Goal: Information Seeking & Learning: Learn about a topic

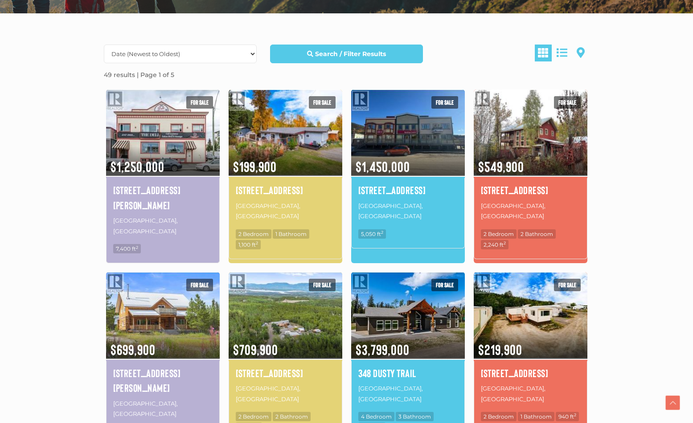
scroll to position [229, 0]
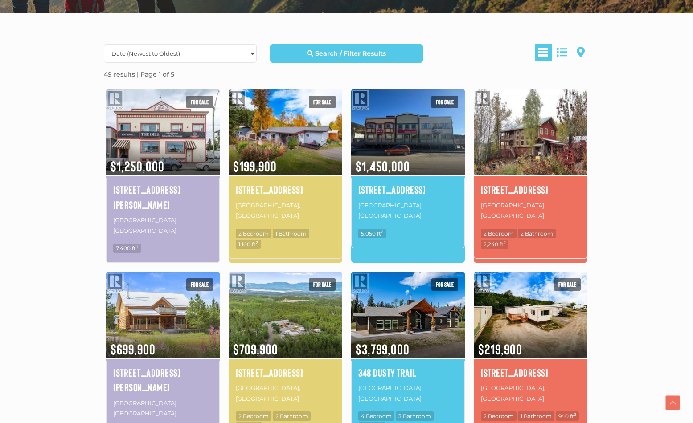
click at [528, 138] on img at bounding box center [531, 132] width 114 height 89
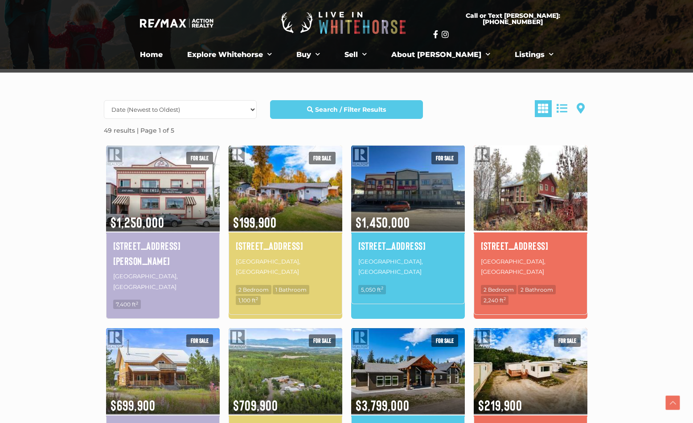
scroll to position [168, 0]
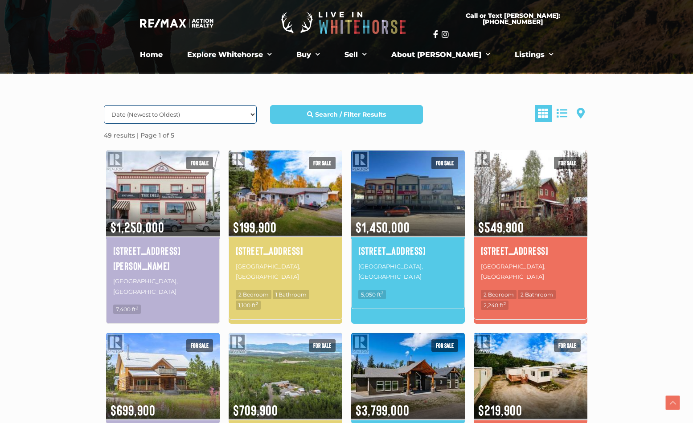
select select "BedroomsTotal DESC, property_id DESC"
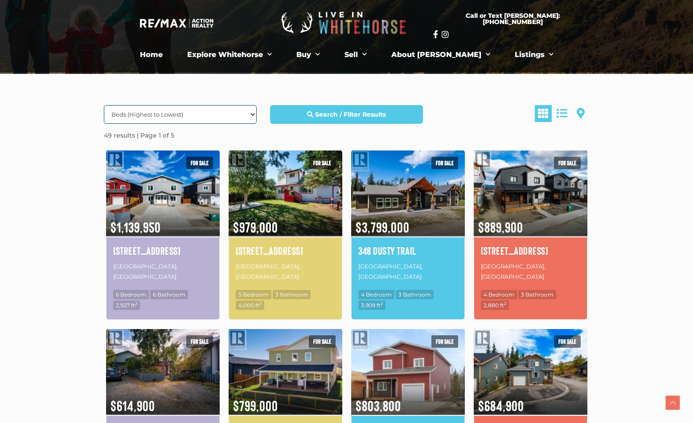
select select "Price DESC, Lease DESC, property_id DESC"
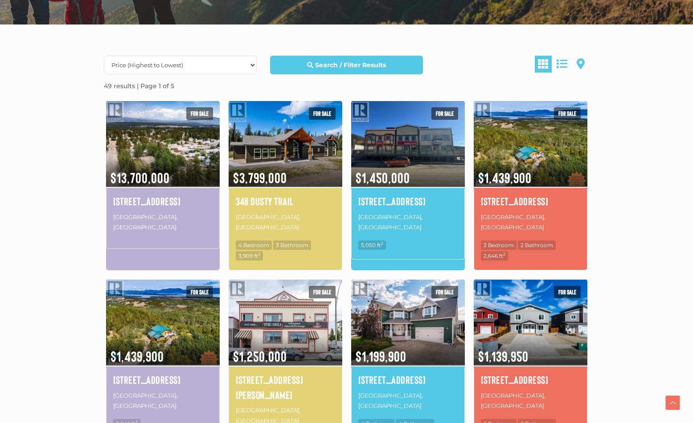
scroll to position [219, 0]
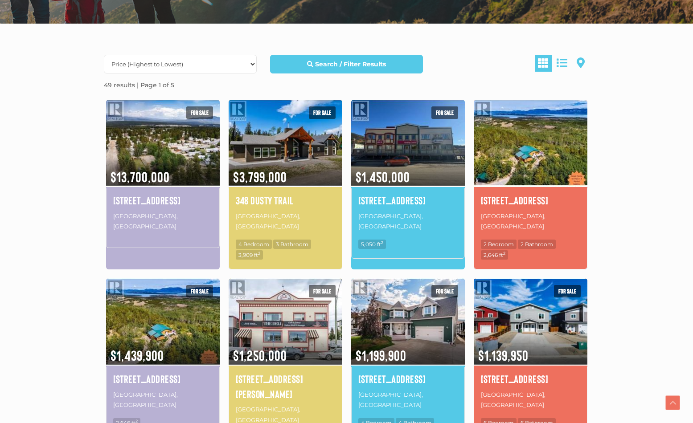
click at [506, 141] on img at bounding box center [531, 142] width 114 height 89
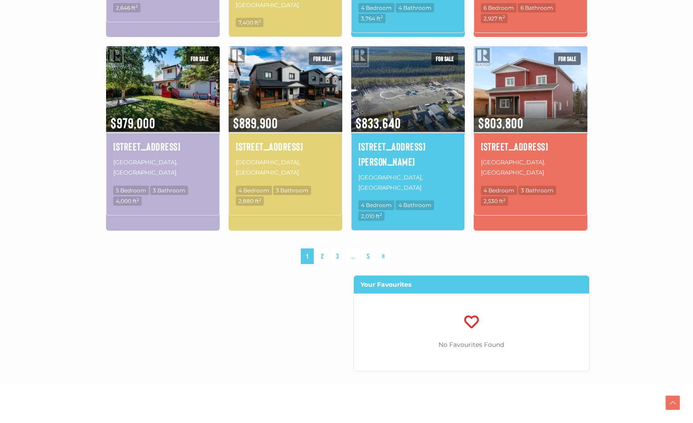
scroll to position [645, 0]
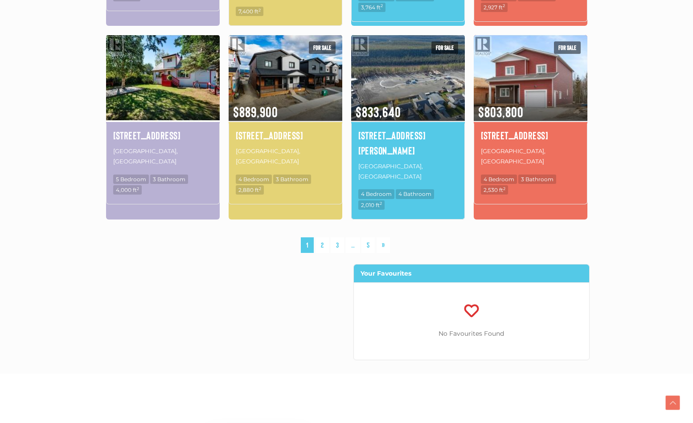
click at [187, 69] on img at bounding box center [163, 77] width 114 height 89
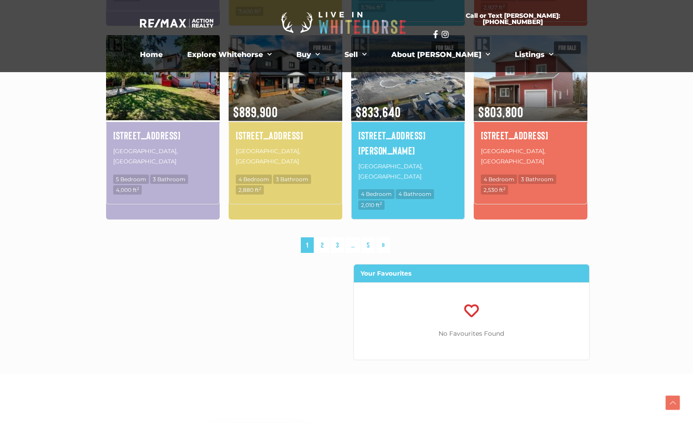
scroll to position [168, 0]
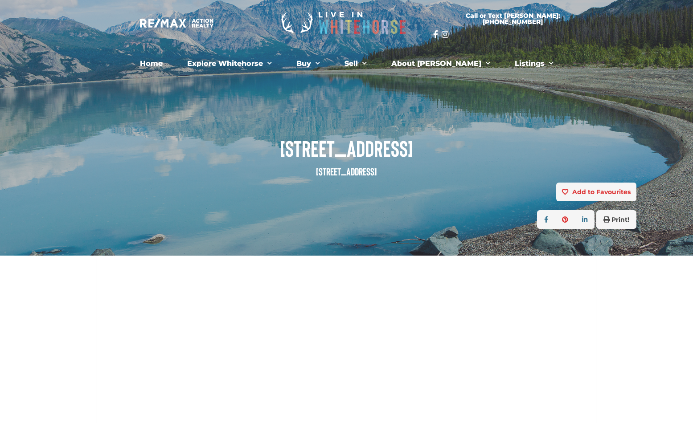
click at [528, 138] on span "[STREET_ADDRESS]" at bounding box center [347, 148] width 580 height 25
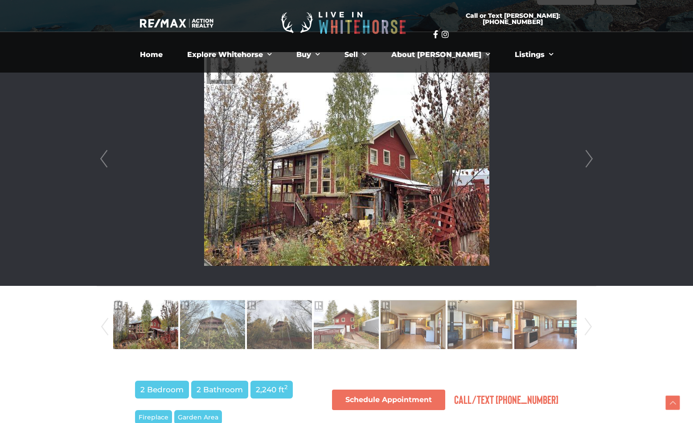
scroll to position [223, 0]
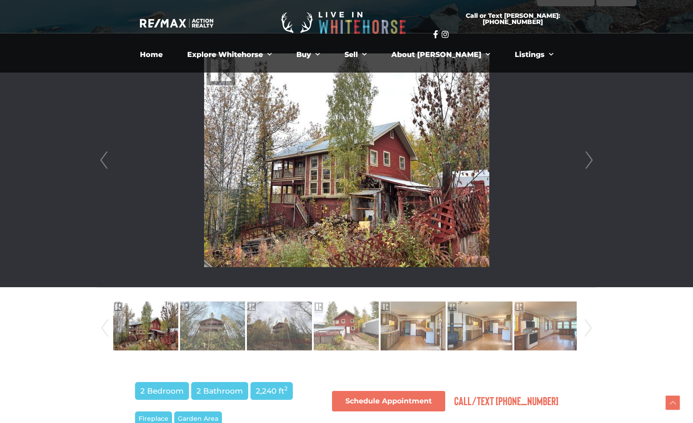
click at [586, 160] on link "Next" at bounding box center [588, 160] width 13 height 254
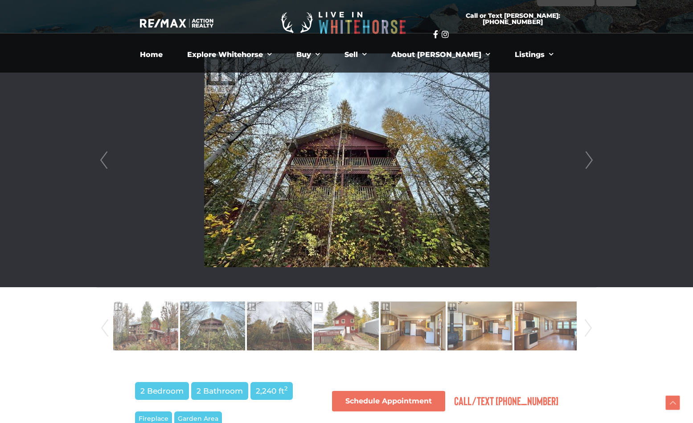
click at [586, 160] on link "Next" at bounding box center [588, 160] width 13 height 254
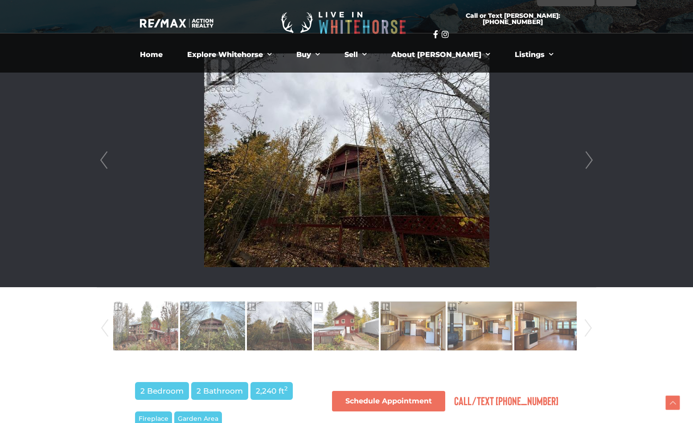
click at [586, 160] on link "Next" at bounding box center [588, 160] width 13 height 254
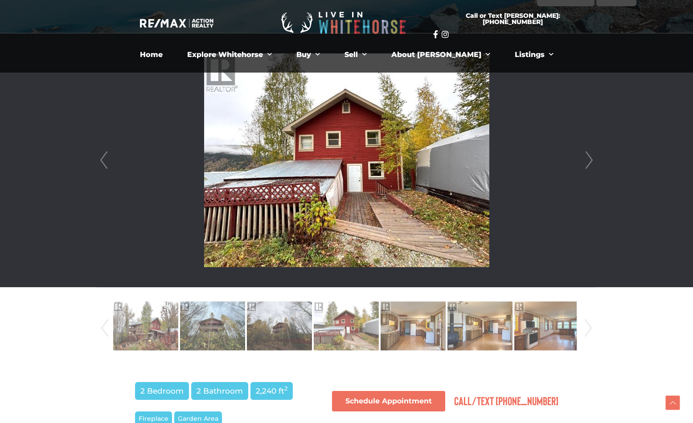
click at [586, 160] on link "Next" at bounding box center [588, 160] width 13 height 254
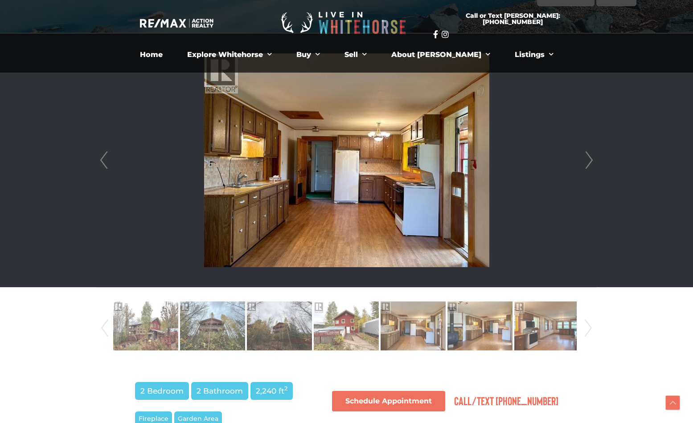
click at [586, 160] on link "Next" at bounding box center [588, 160] width 13 height 254
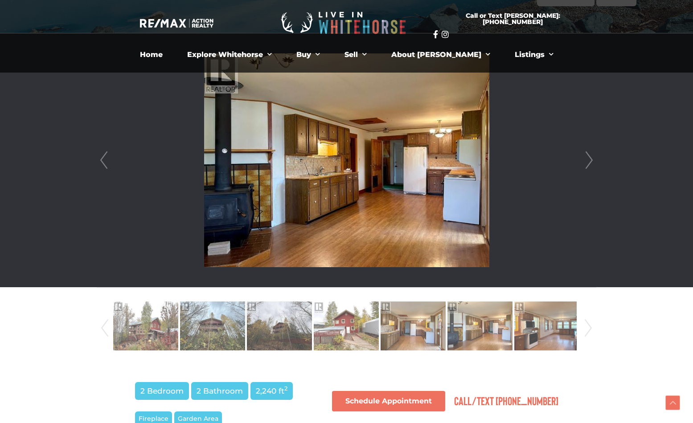
click at [586, 160] on link "Next" at bounding box center [588, 160] width 13 height 254
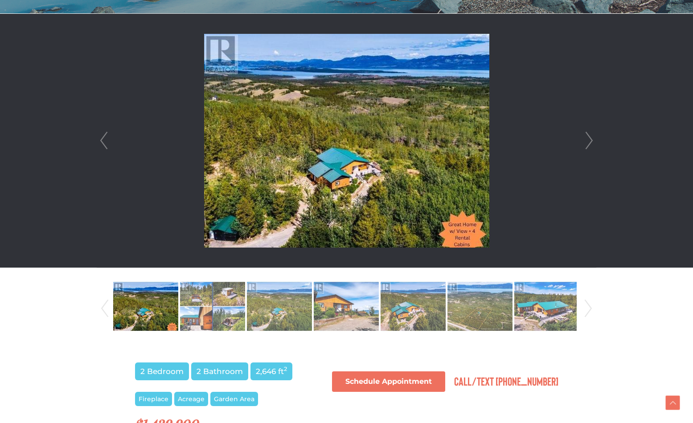
scroll to position [243, 0]
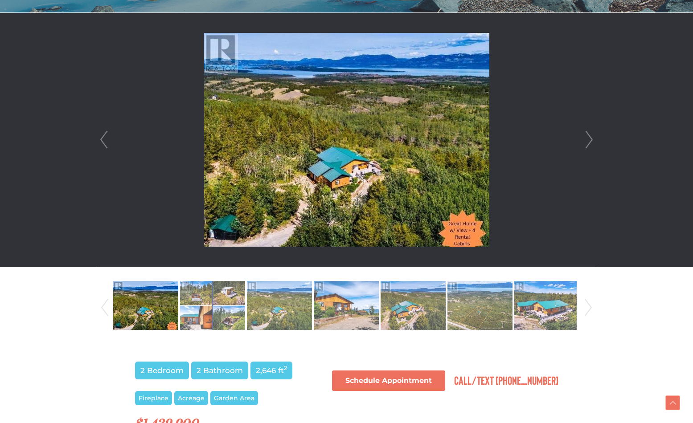
click at [360, 158] on img at bounding box center [346, 140] width 285 height 214
click at [327, 171] on img at bounding box center [346, 140] width 285 height 214
click at [336, 155] on img at bounding box center [346, 140] width 285 height 214
click at [590, 136] on link "Next" at bounding box center [588, 140] width 13 height 254
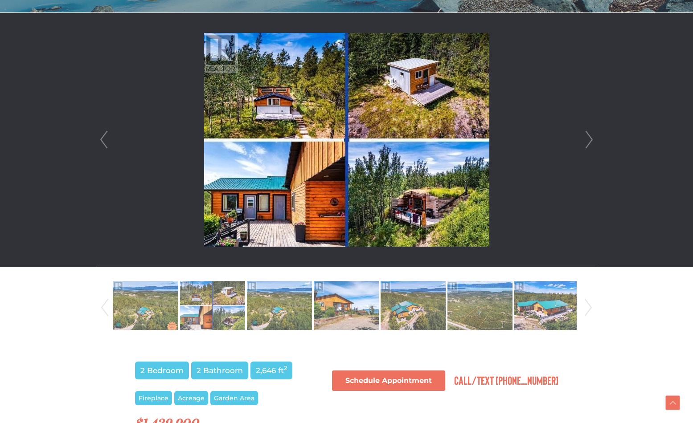
click at [590, 136] on link "Next" at bounding box center [588, 140] width 13 height 254
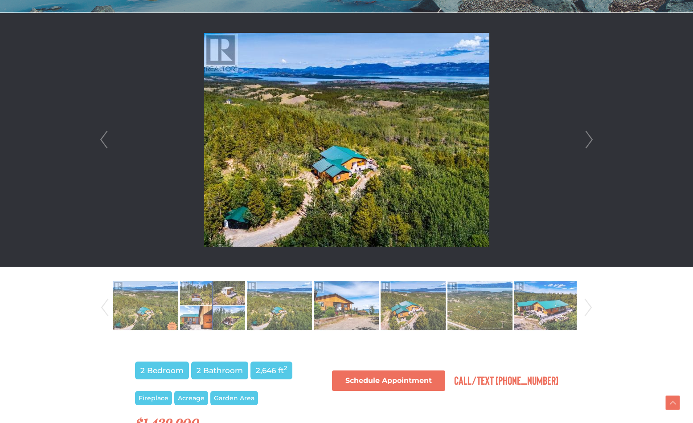
click at [590, 136] on link "Next" at bounding box center [588, 140] width 13 height 254
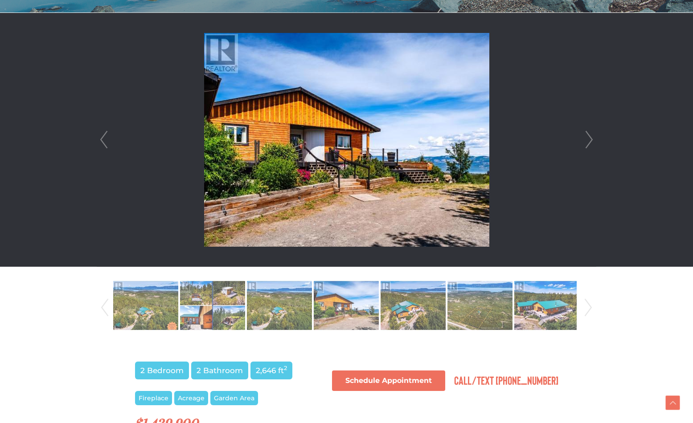
click at [590, 136] on link "Next" at bounding box center [588, 140] width 13 height 254
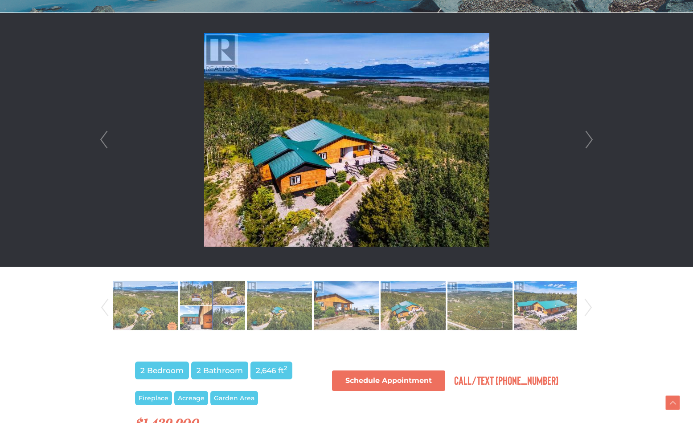
click at [590, 136] on link "Next" at bounding box center [588, 140] width 13 height 254
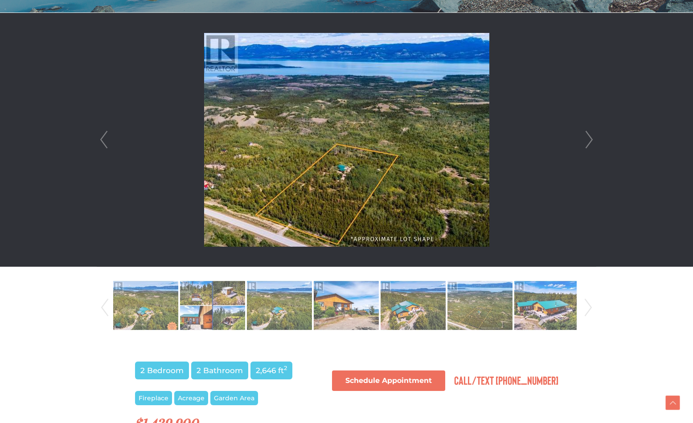
click at [590, 136] on link "Next" at bounding box center [588, 140] width 13 height 254
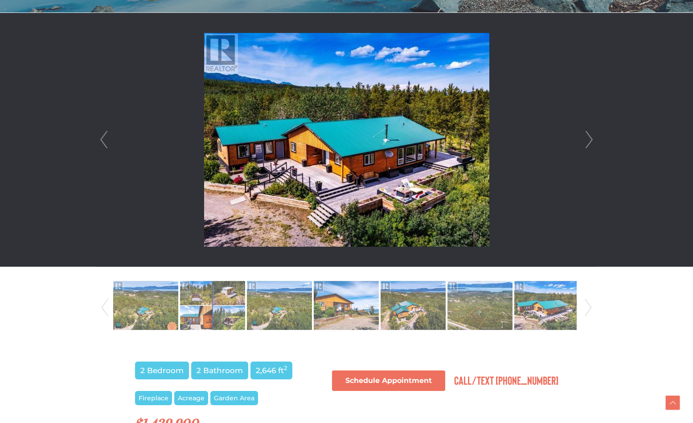
click at [106, 147] on link "Prev" at bounding box center [103, 140] width 13 height 254
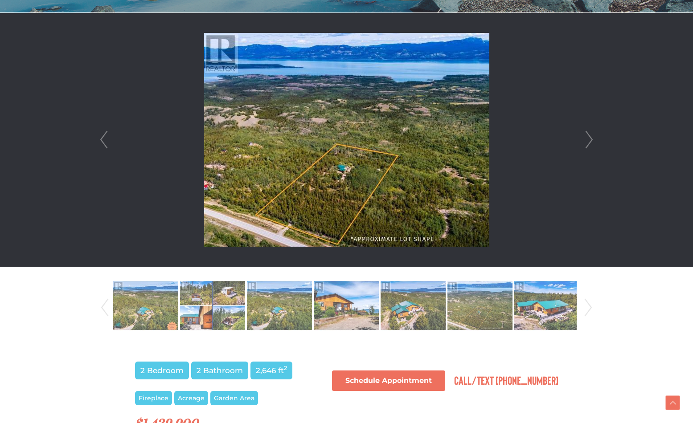
click at [586, 139] on link "Next" at bounding box center [588, 140] width 13 height 254
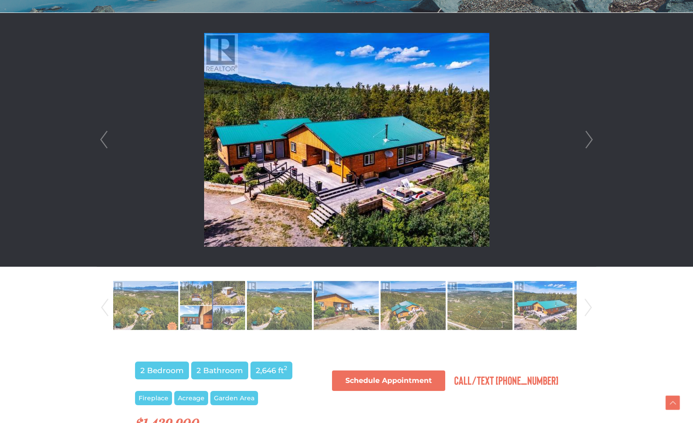
click at [586, 139] on link "Next" at bounding box center [588, 140] width 13 height 254
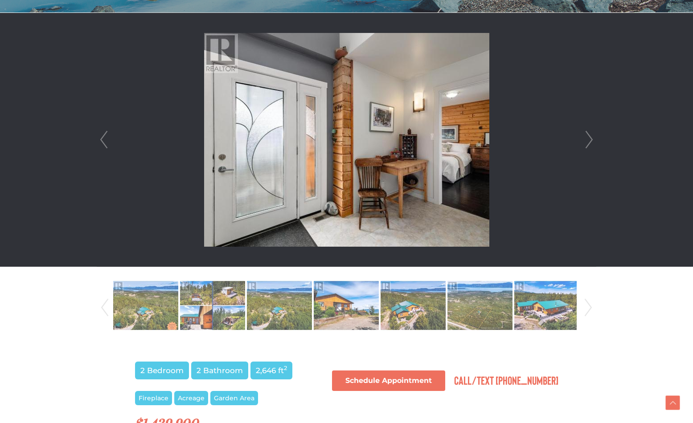
click at [586, 139] on link "Next" at bounding box center [588, 140] width 13 height 254
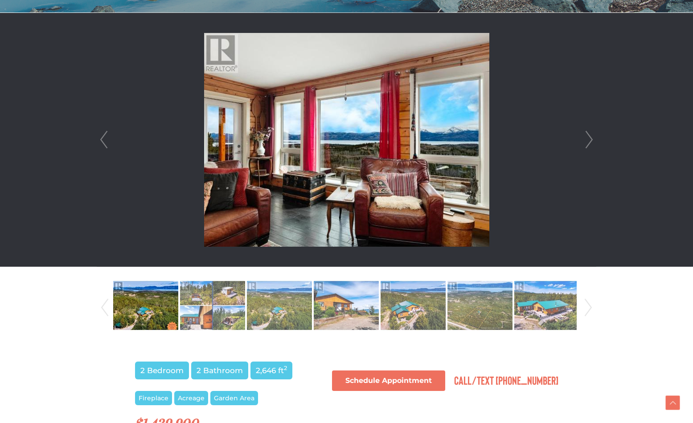
click at [586, 139] on link "Next" at bounding box center [588, 140] width 13 height 254
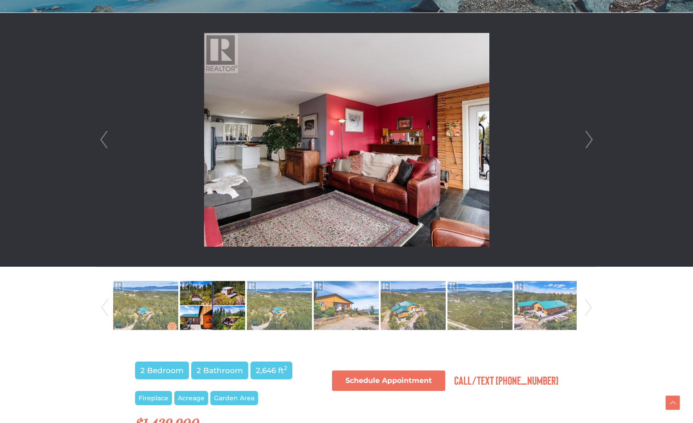
click at [586, 139] on link "Next" at bounding box center [588, 140] width 13 height 254
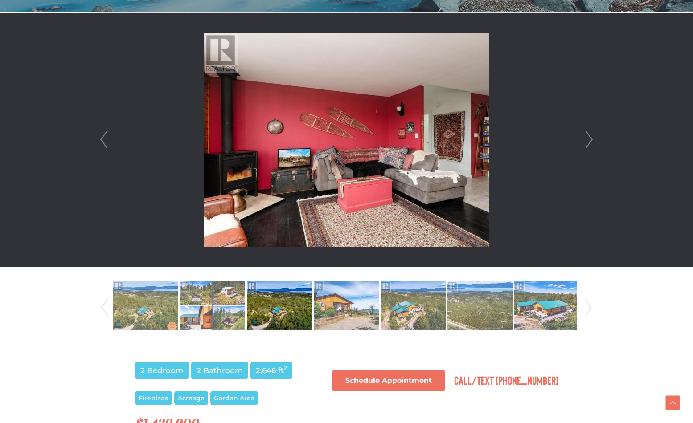
click at [586, 139] on link "Next" at bounding box center [588, 140] width 13 height 254
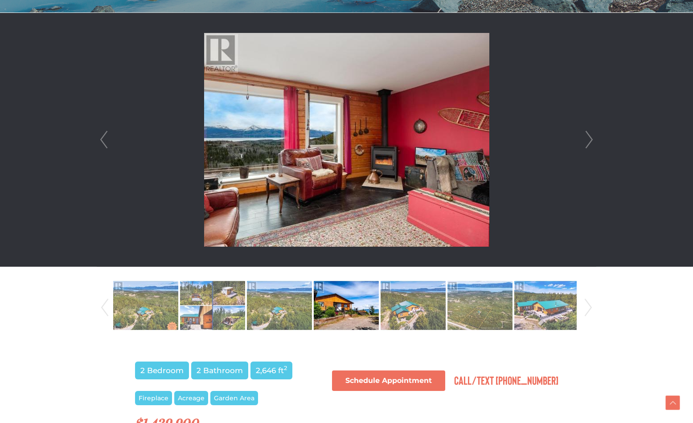
click at [586, 139] on link "Next" at bounding box center [588, 140] width 13 height 254
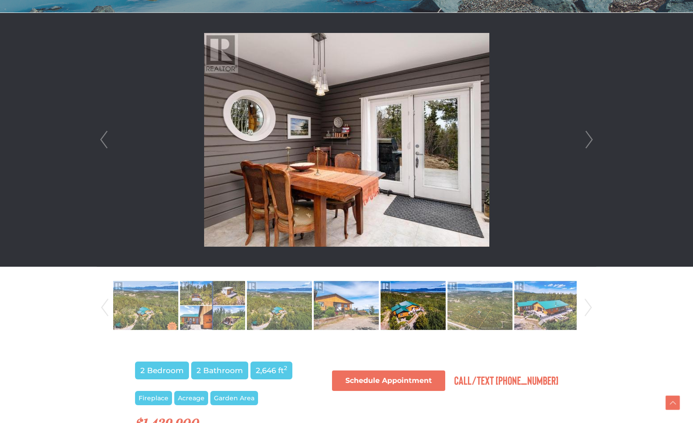
click at [586, 139] on link "Next" at bounding box center [588, 140] width 13 height 254
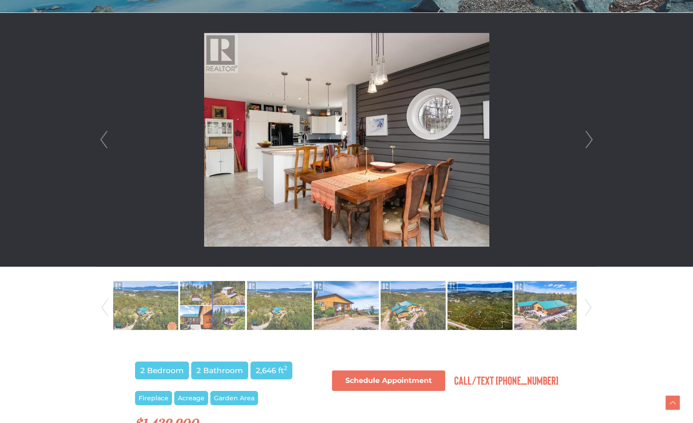
click at [586, 139] on link "Next" at bounding box center [588, 140] width 13 height 254
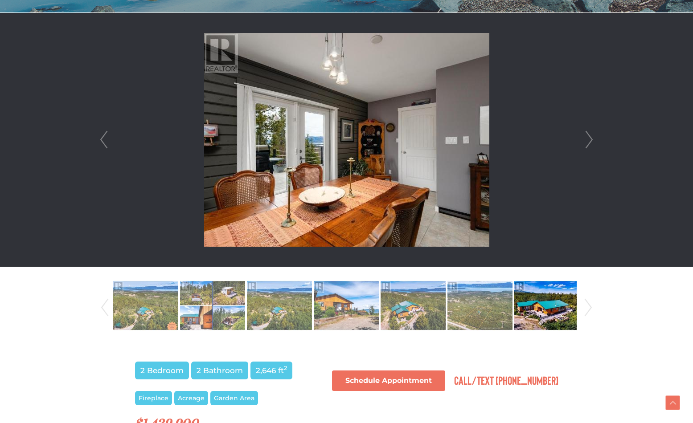
click at [586, 139] on link "Next" at bounding box center [588, 140] width 13 height 254
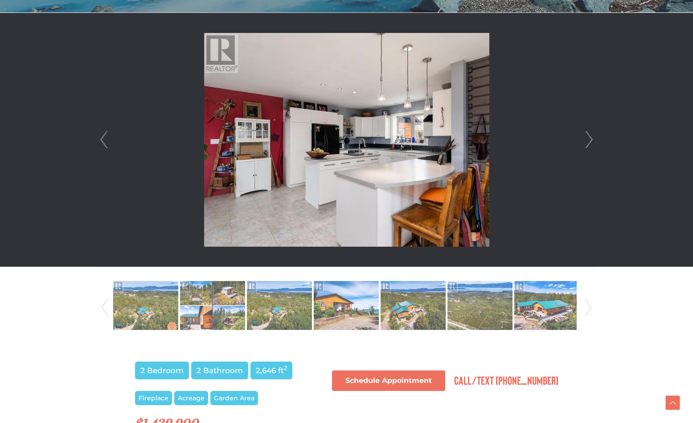
click at [586, 139] on link "Next" at bounding box center [588, 140] width 13 height 254
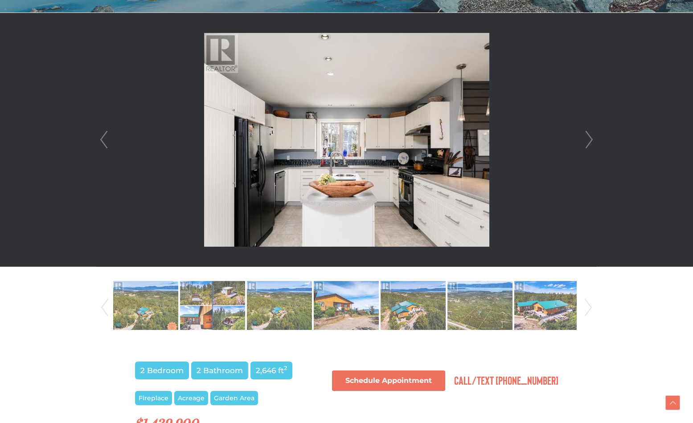
click at [586, 139] on link "Next" at bounding box center [588, 140] width 13 height 254
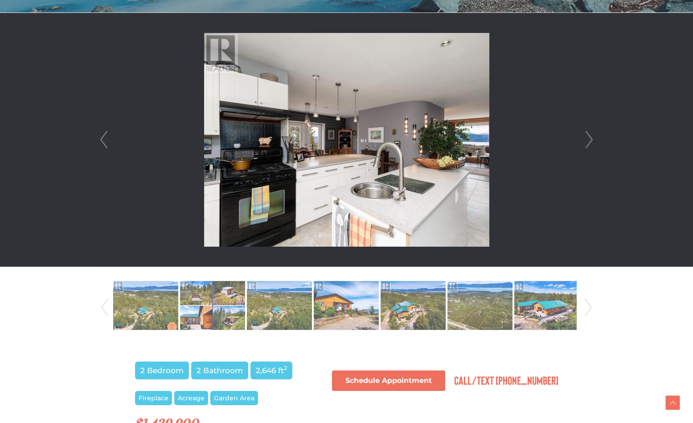
click at [586, 139] on link "Next" at bounding box center [588, 140] width 13 height 254
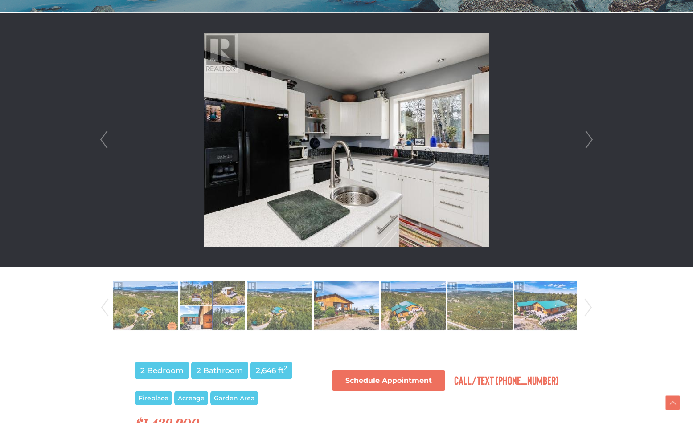
click at [586, 139] on link "Next" at bounding box center [588, 140] width 13 height 254
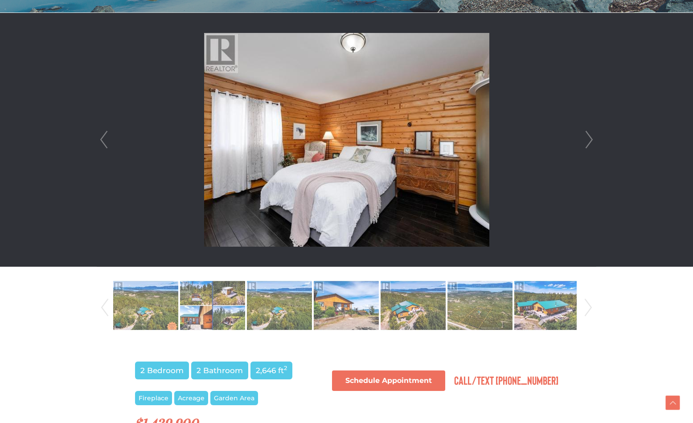
click at [586, 139] on link "Next" at bounding box center [588, 140] width 13 height 254
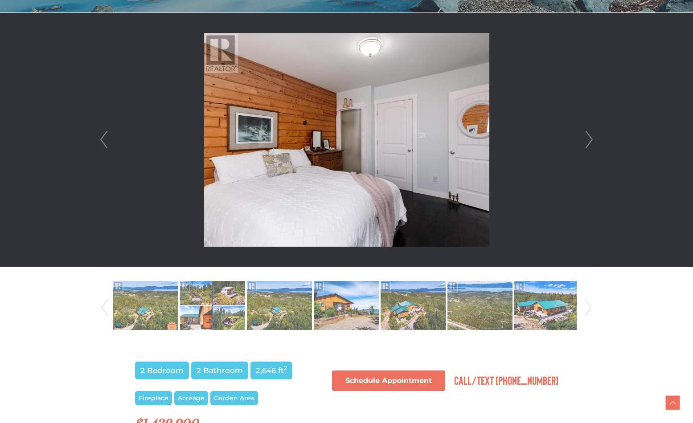
click at [586, 139] on link "Next" at bounding box center [588, 140] width 13 height 254
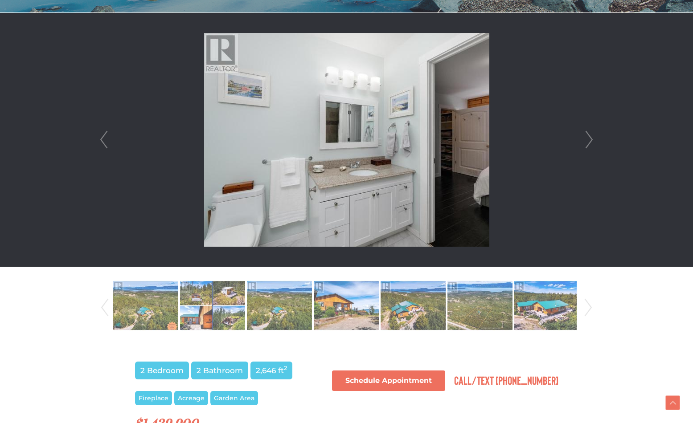
click at [586, 139] on link "Next" at bounding box center [588, 140] width 13 height 254
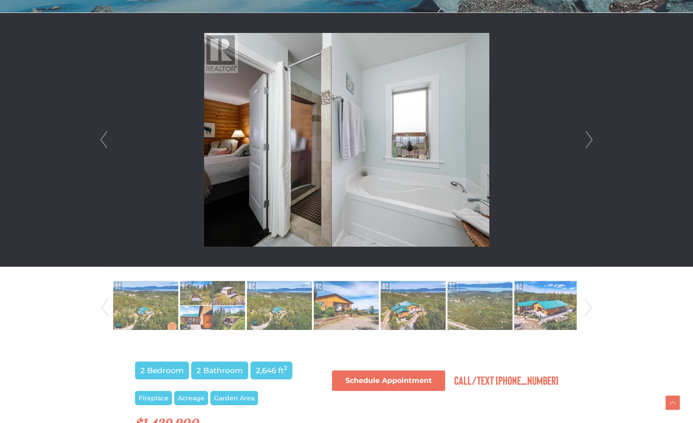
click at [586, 139] on link "Next" at bounding box center [588, 140] width 13 height 254
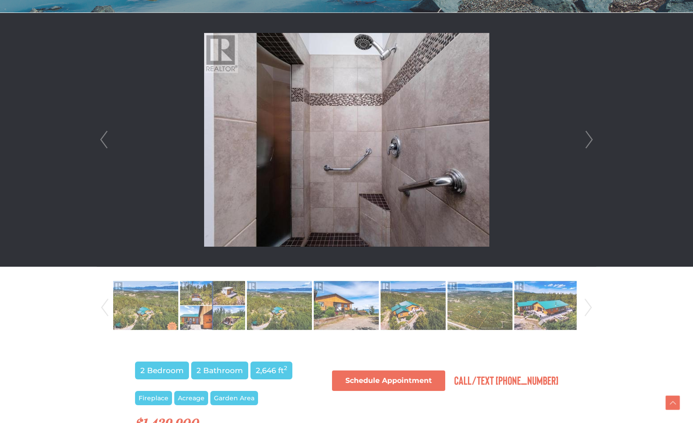
click at [586, 139] on link "Next" at bounding box center [588, 140] width 13 height 254
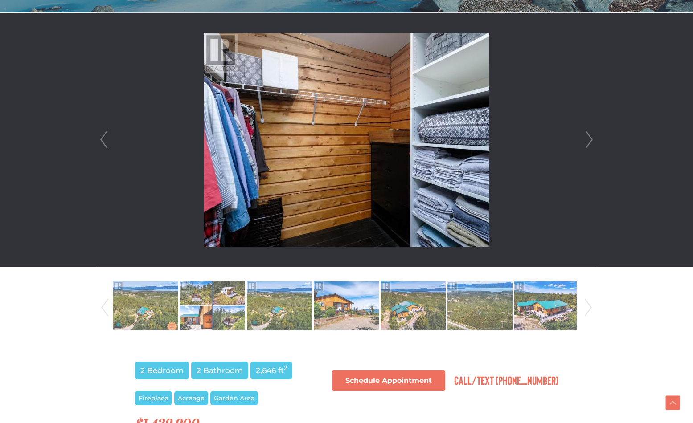
click at [586, 139] on link "Next" at bounding box center [588, 140] width 13 height 254
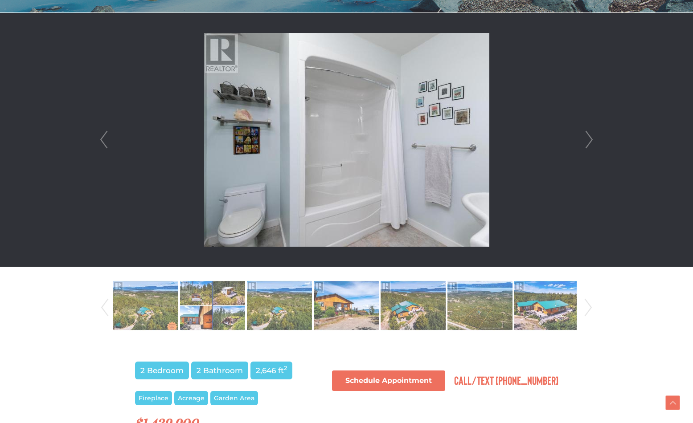
click at [586, 139] on link "Next" at bounding box center [588, 140] width 13 height 254
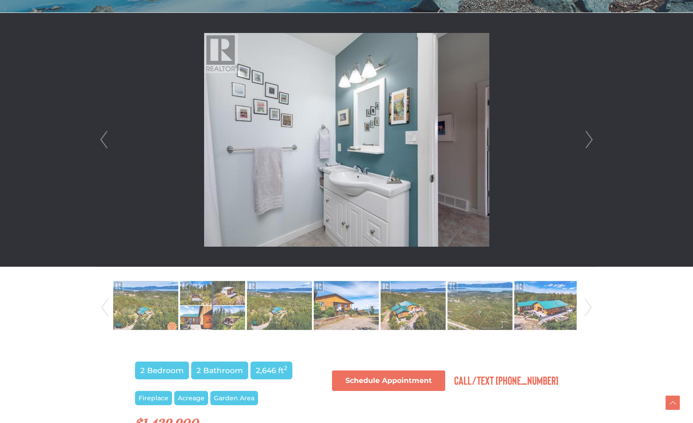
click at [586, 139] on link "Next" at bounding box center [588, 140] width 13 height 254
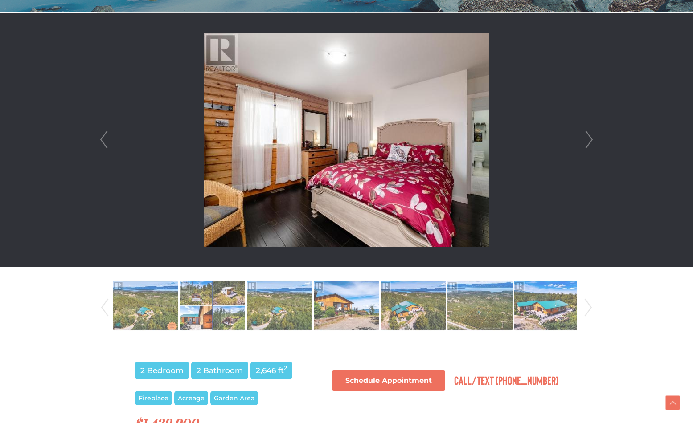
click at [586, 139] on link "Next" at bounding box center [588, 140] width 13 height 254
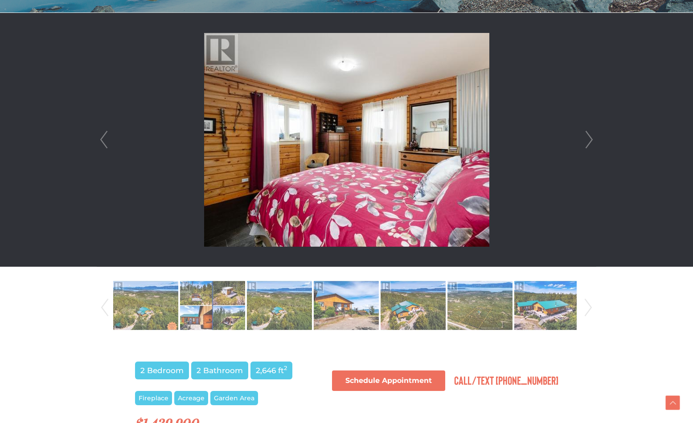
click at [586, 139] on link "Next" at bounding box center [588, 140] width 13 height 254
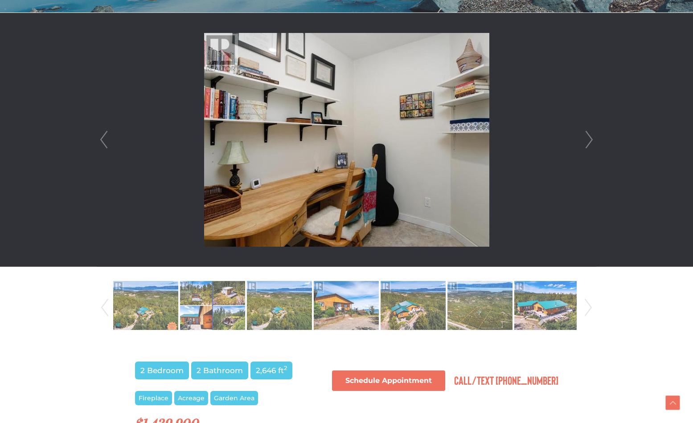
click at [586, 139] on link "Next" at bounding box center [588, 140] width 13 height 254
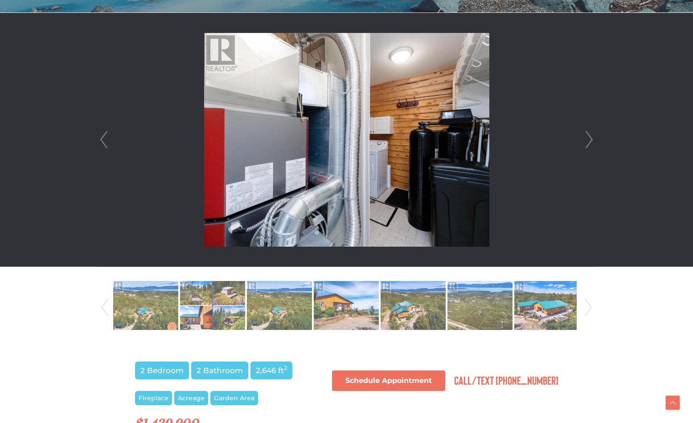
click at [586, 139] on link "Next" at bounding box center [588, 140] width 13 height 254
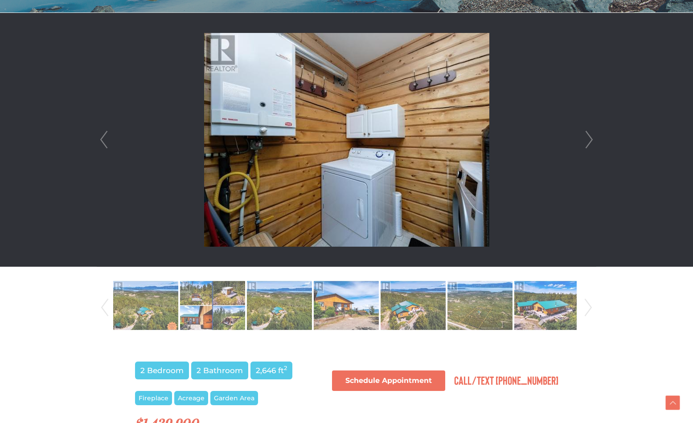
click at [586, 139] on link "Next" at bounding box center [588, 140] width 13 height 254
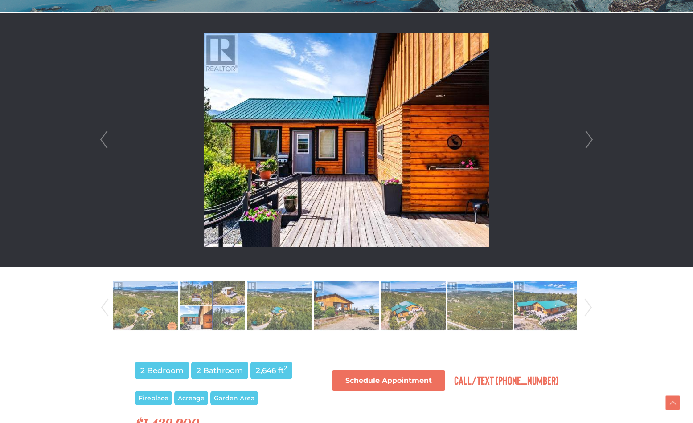
click at [586, 139] on link "Next" at bounding box center [588, 140] width 13 height 254
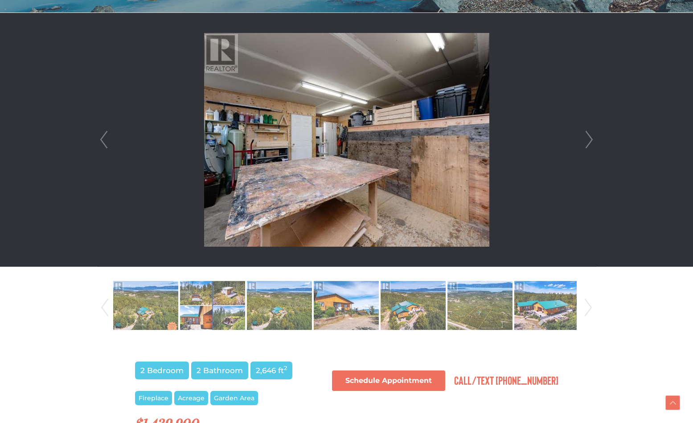
click at [586, 139] on link "Next" at bounding box center [588, 140] width 13 height 254
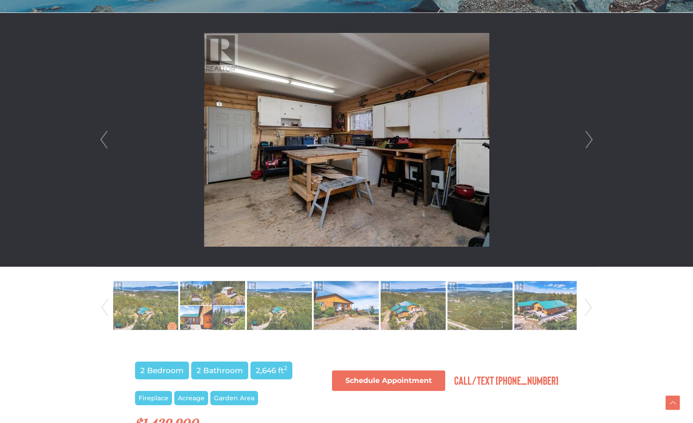
click at [586, 139] on link "Next" at bounding box center [588, 140] width 13 height 254
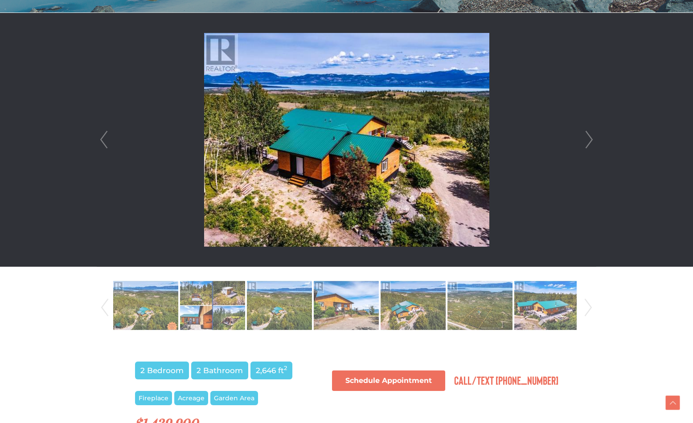
click at [586, 139] on link "Next" at bounding box center [588, 140] width 13 height 254
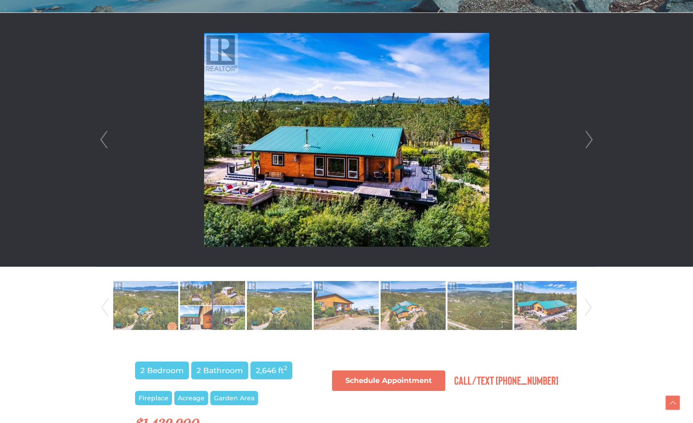
click at [586, 139] on link "Next" at bounding box center [588, 140] width 13 height 254
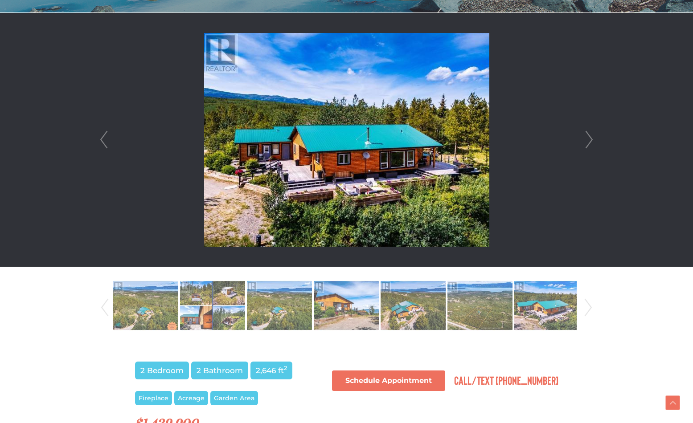
click at [586, 139] on link "Next" at bounding box center [588, 140] width 13 height 254
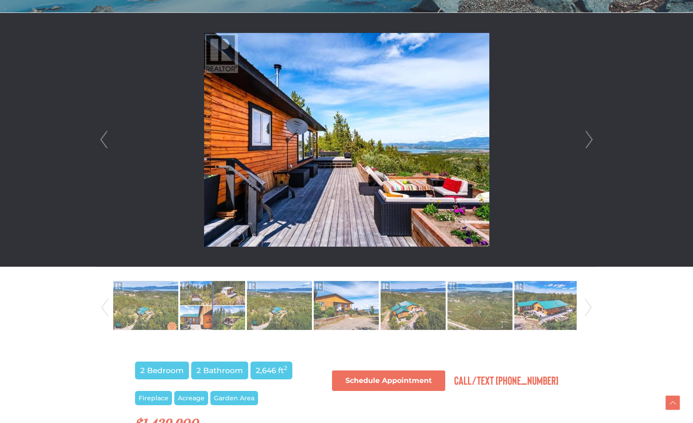
click at [586, 139] on link "Next" at bounding box center [588, 140] width 13 height 254
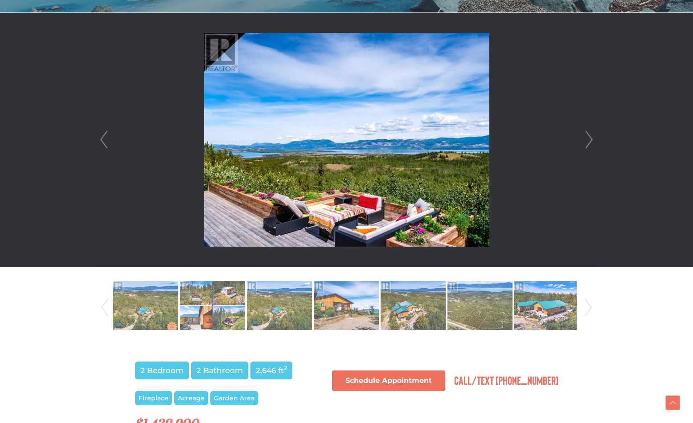
click at [586, 139] on link "Next" at bounding box center [588, 140] width 13 height 254
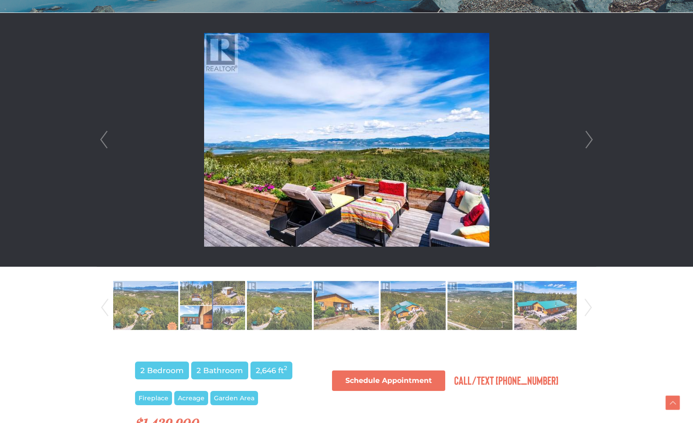
click at [586, 139] on link "Next" at bounding box center [588, 140] width 13 height 254
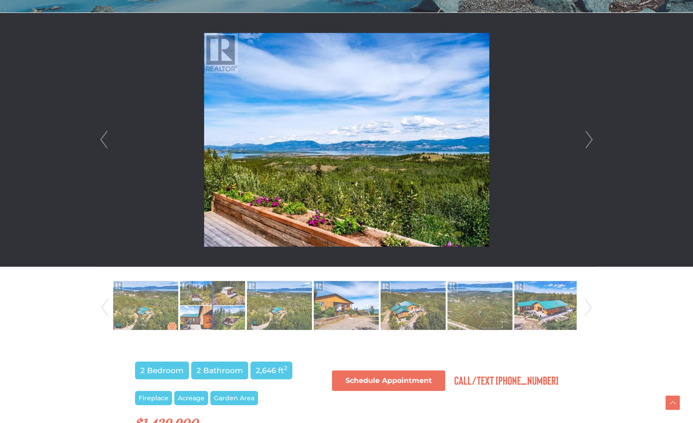
click at [586, 139] on link "Next" at bounding box center [588, 140] width 13 height 254
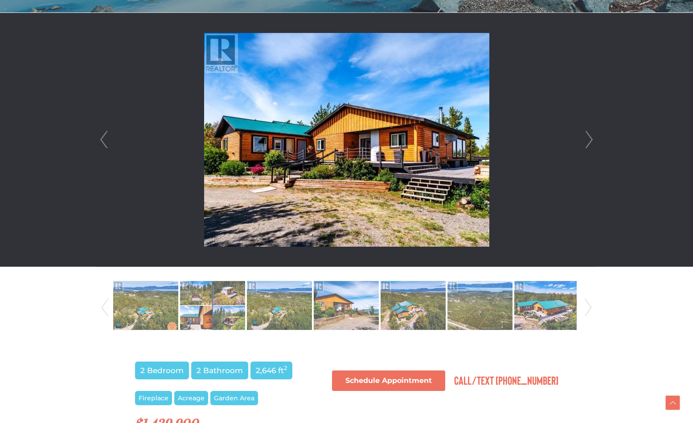
click at [586, 139] on link "Next" at bounding box center [588, 140] width 13 height 254
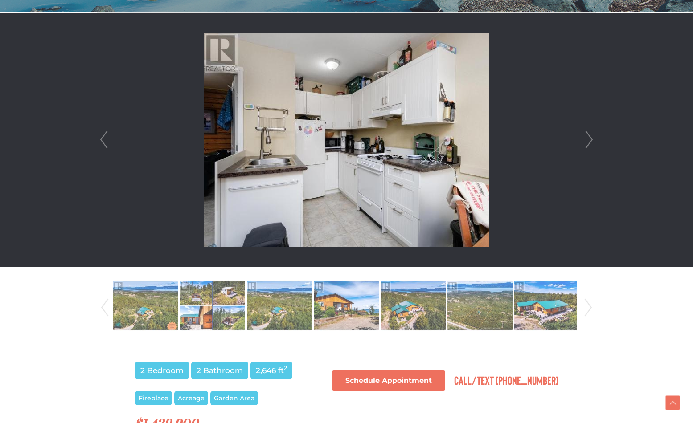
click at [586, 139] on link "Next" at bounding box center [588, 140] width 13 height 254
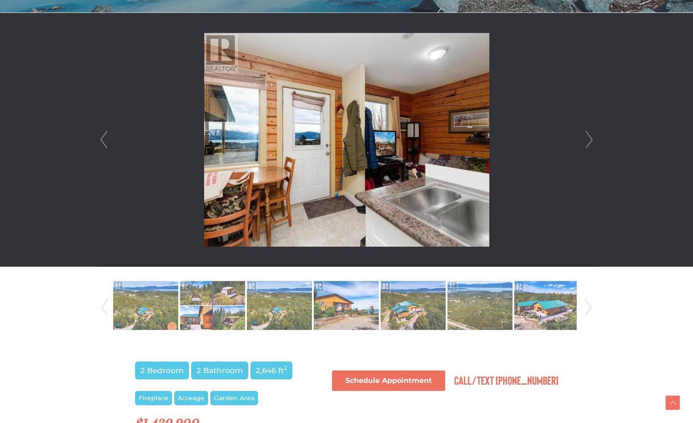
click at [586, 139] on link "Next" at bounding box center [588, 140] width 13 height 254
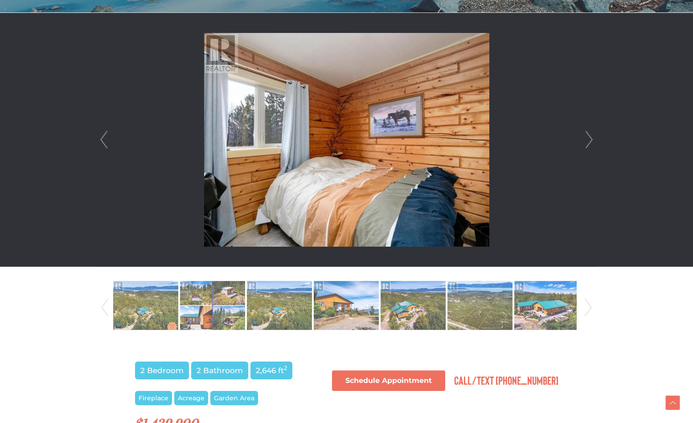
click at [586, 139] on link "Next" at bounding box center [588, 140] width 13 height 254
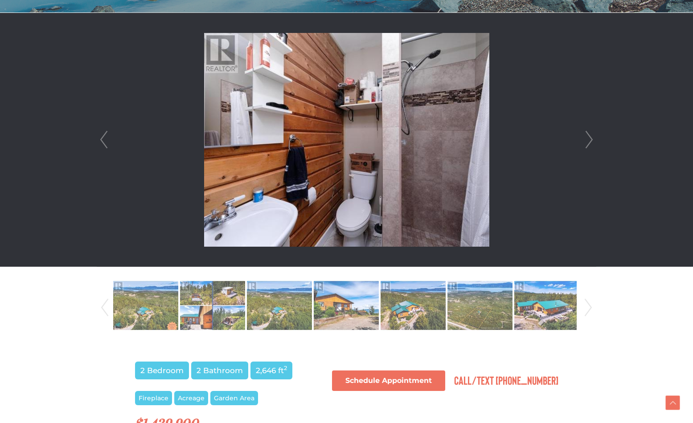
click at [586, 139] on link "Next" at bounding box center [588, 140] width 13 height 254
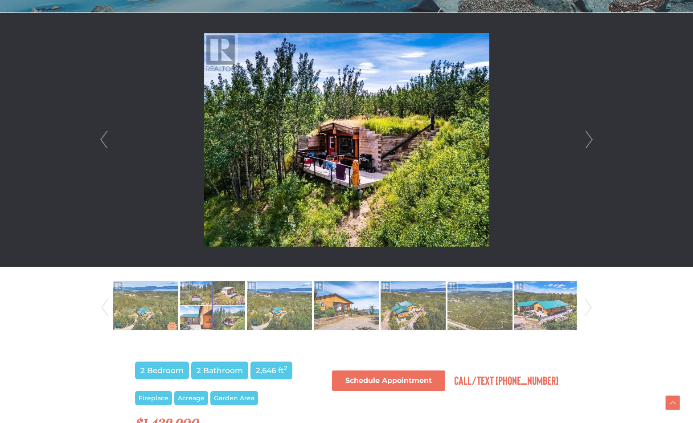
click at [586, 139] on link "Next" at bounding box center [588, 140] width 13 height 254
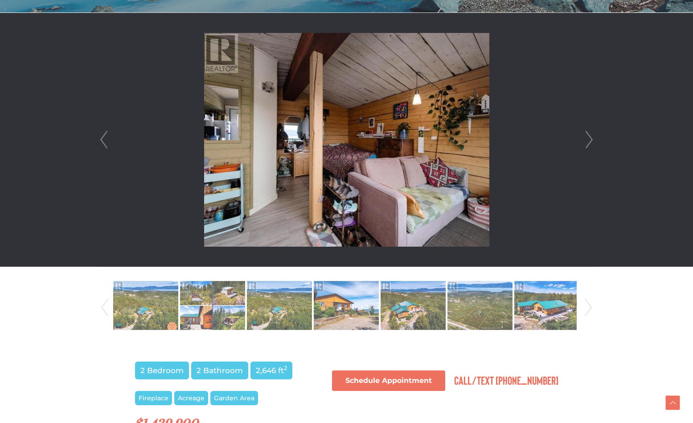
click at [586, 139] on link "Next" at bounding box center [588, 140] width 13 height 254
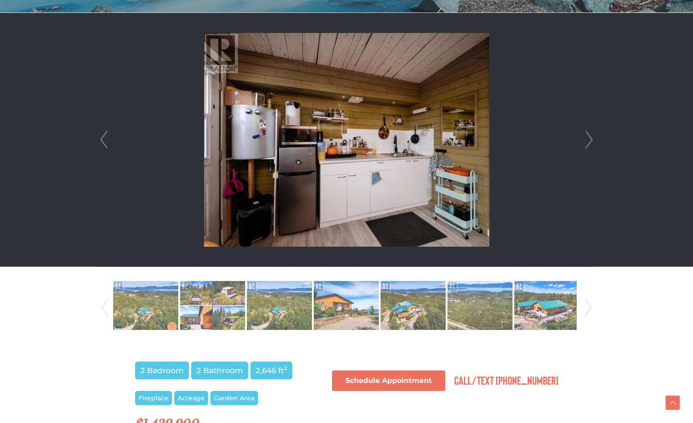
click at [586, 139] on link "Next" at bounding box center [588, 140] width 13 height 254
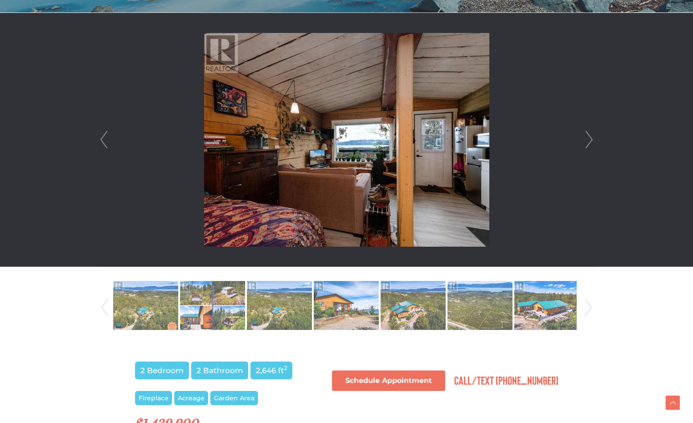
click at [586, 139] on link "Next" at bounding box center [588, 140] width 13 height 254
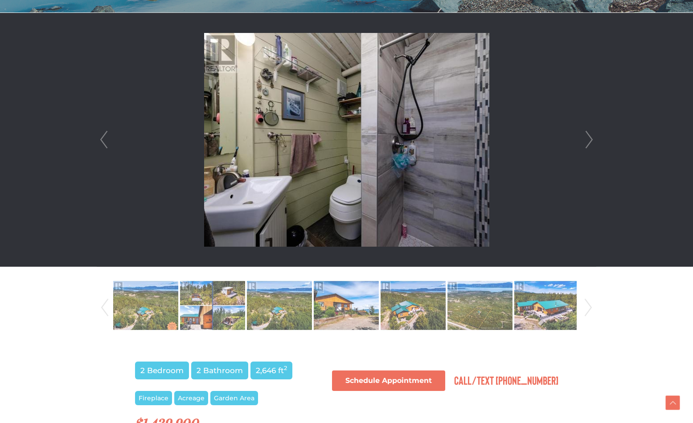
click at [586, 139] on link "Next" at bounding box center [588, 140] width 13 height 254
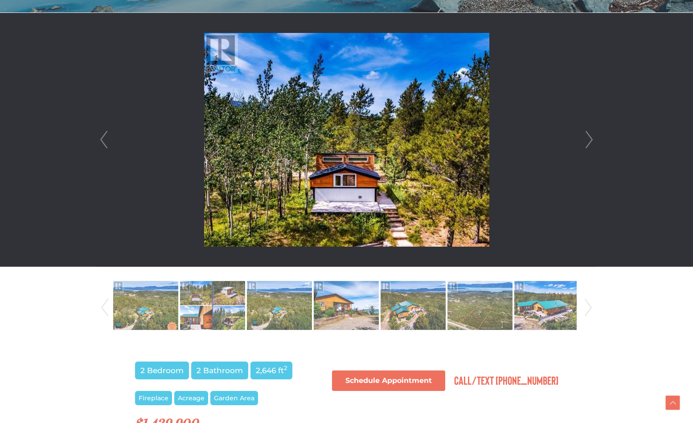
click at [586, 139] on link "Next" at bounding box center [588, 140] width 13 height 254
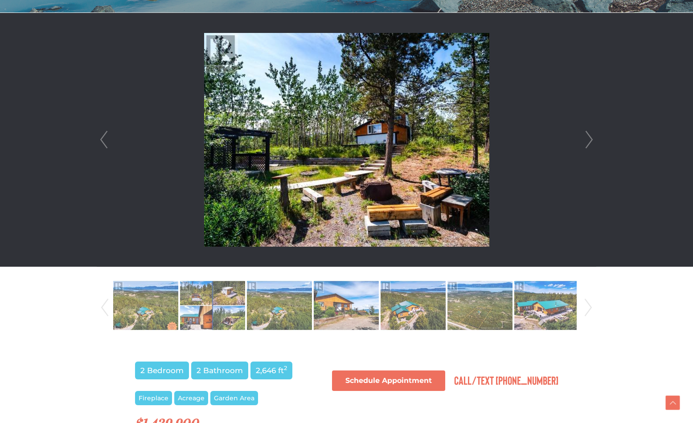
click at [586, 139] on link "Next" at bounding box center [588, 140] width 13 height 254
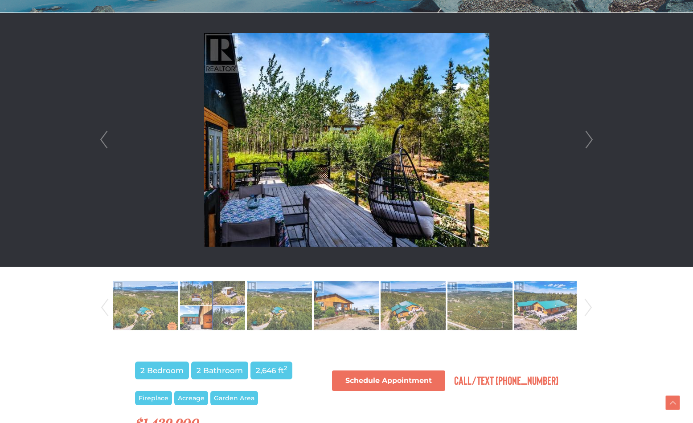
click at [586, 139] on link "Next" at bounding box center [588, 140] width 13 height 254
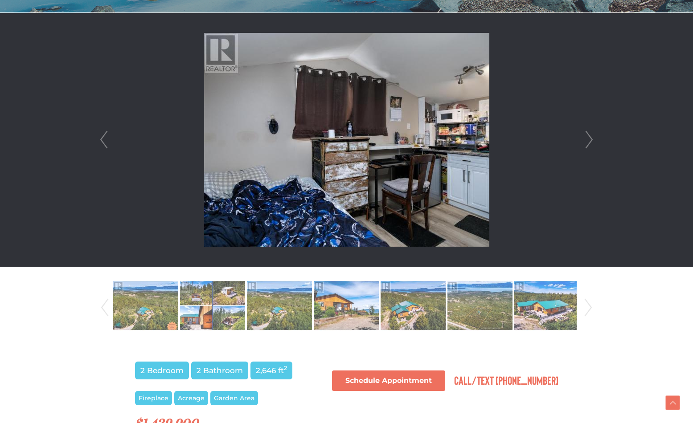
click at [586, 139] on link "Next" at bounding box center [588, 140] width 13 height 254
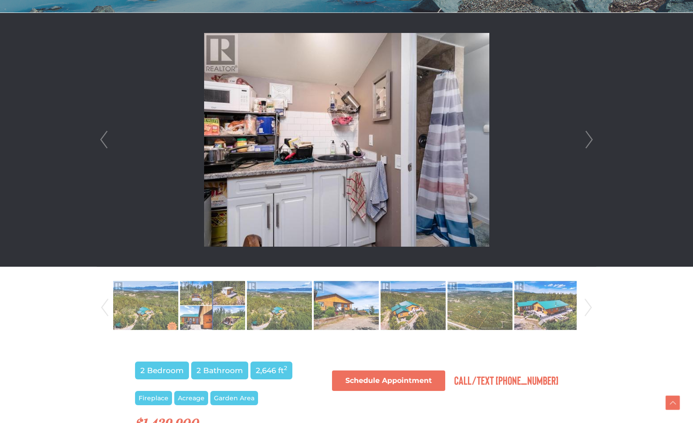
click at [586, 139] on link "Next" at bounding box center [588, 140] width 13 height 254
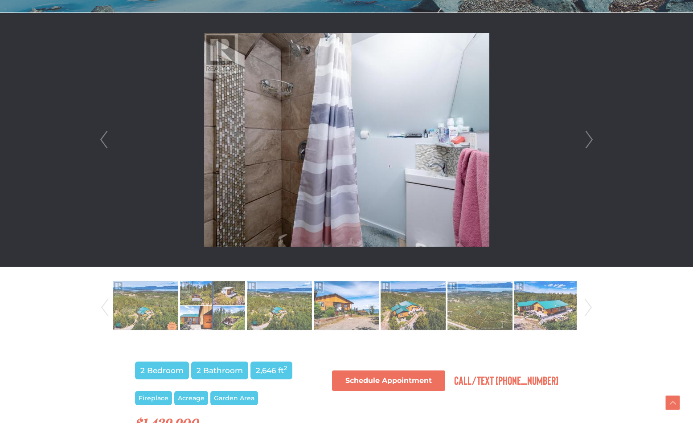
click at [586, 139] on link "Next" at bounding box center [588, 140] width 13 height 254
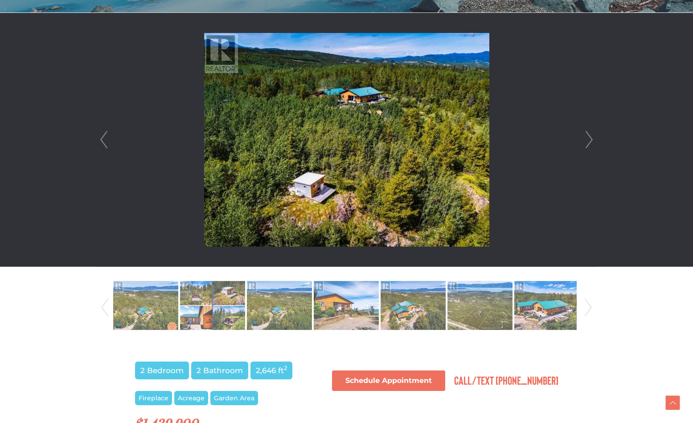
click at [586, 139] on link "Next" at bounding box center [588, 140] width 13 height 254
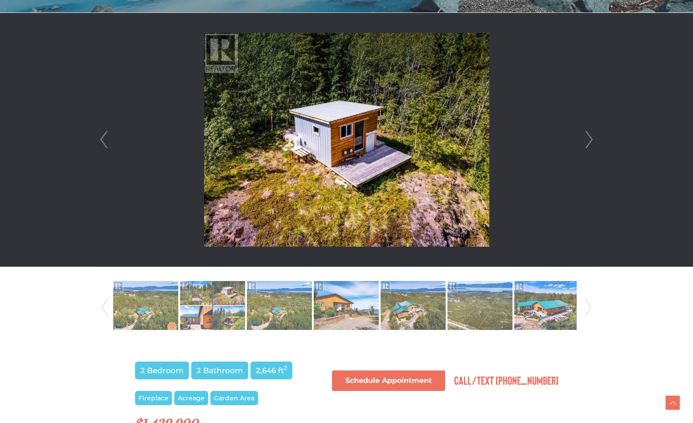
click at [586, 139] on link "Next" at bounding box center [588, 140] width 13 height 254
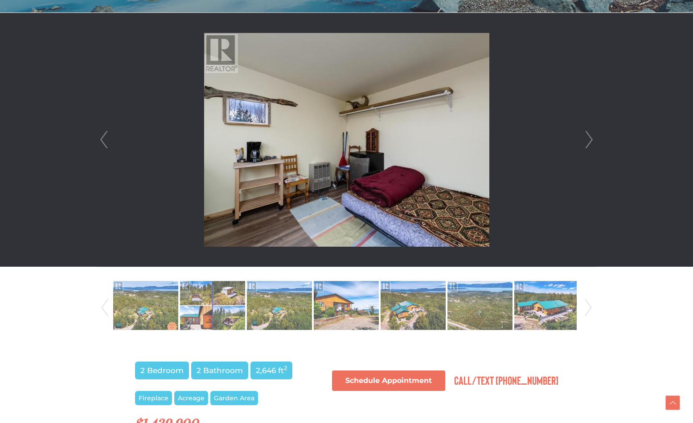
click at [586, 139] on link "Next" at bounding box center [588, 140] width 13 height 254
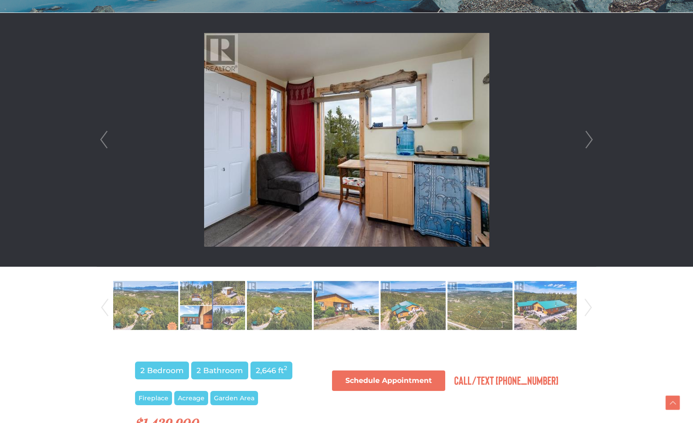
click at [586, 139] on link "Next" at bounding box center [588, 140] width 13 height 254
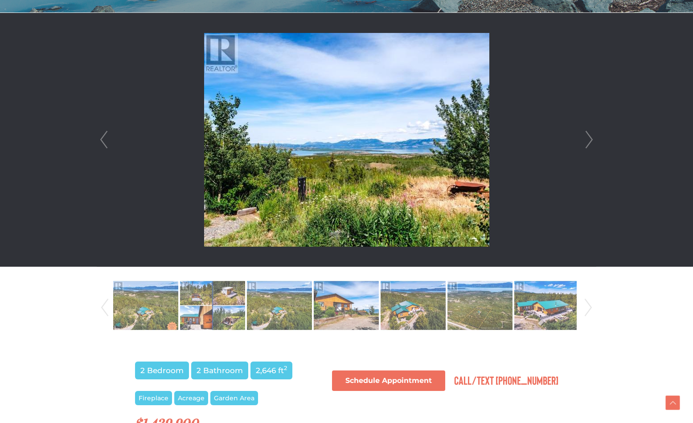
click at [586, 139] on link "Next" at bounding box center [588, 140] width 13 height 254
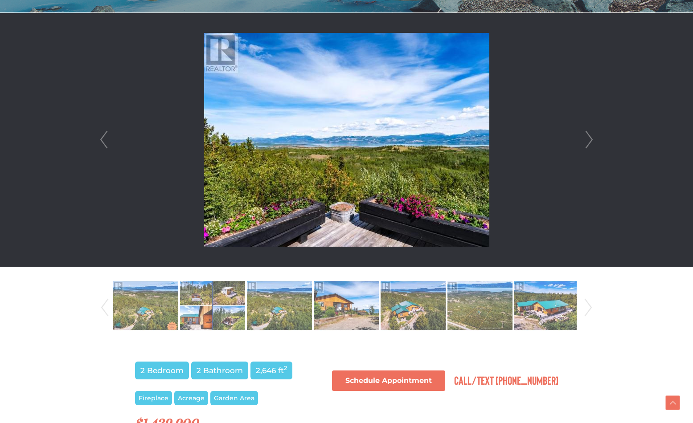
click at [586, 139] on link "Next" at bounding box center [588, 140] width 13 height 254
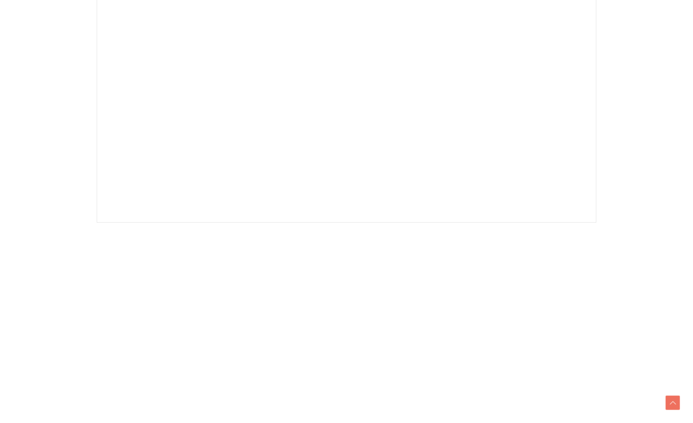
scroll to position [296, 0]
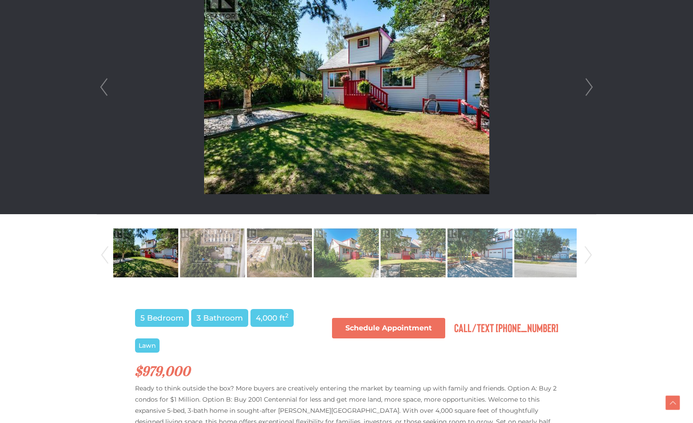
click at [588, 85] on link "Next" at bounding box center [588, 87] width 13 height 254
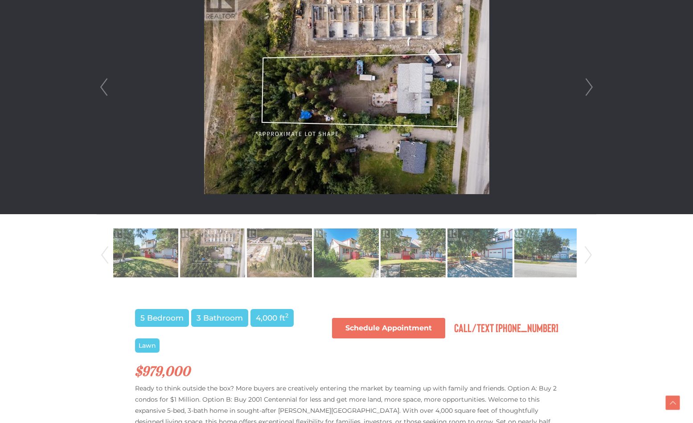
click at [588, 85] on link "Next" at bounding box center [588, 87] width 13 height 254
